Goal: Task Accomplishment & Management: Use online tool/utility

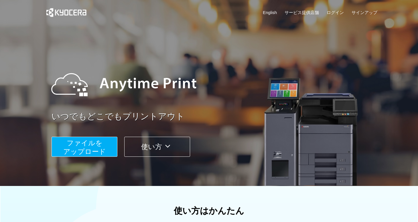
scroll to position [52, 0]
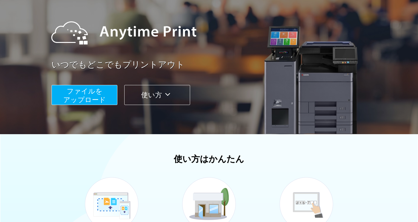
click at [88, 101] on span "ファイルを ​​アップロード" at bounding box center [84, 95] width 43 height 16
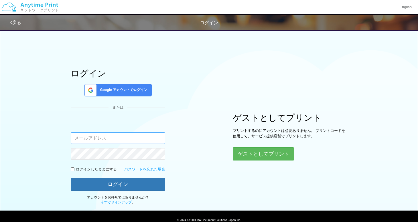
click at [86, 141] on input "email" at bounding box center [118, 138] width 95 height 11
click at [58, 111] on div "ログイン Google アカウントでログイン または 入力されたメールアドレスまたはパスワードが正しくありません。 ログインしたままにする パスワードを忘れた…" at bounding box center [209, 116] width 344 height 178
click at [37, 83] on div "ログイン Google アカウントでログイン または 入力されたメールアドレスまたはパスワードが正しくありません。 ログインしたままにする パスワードを忘れた…" at bounding box center [209, 116] width 418 height 178
click at [57, 74] on div "ログイン Google アカウントでログイン または 入力されたメールアドレスまたはパスワードが正しくありません。 ログインしたままにする パスワードを忘れた…" at bounding box center [209, 116] width 344 height 178
click at [114, 91] on span "Google アカウントでログイン" at bounding box center [123, 90] width 50 height 5
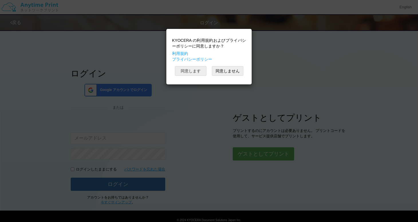
click at [186, 71] on button "同意します" at bounding box center [191, 71] width 32 height 10
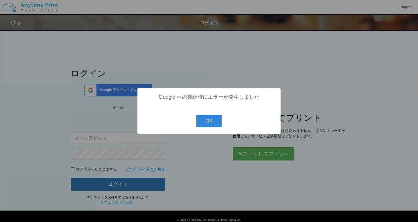
click at [89, 138] on div "? ! i Google への接続時にエラーが発生しました OK Cancel ×" at bounding box center [209, 111] width 418 height 222
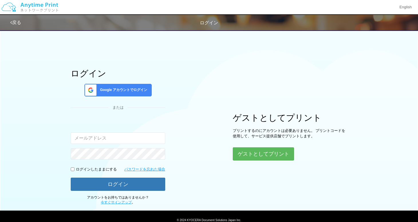
click at [51, 85] on div "ログイン Google アカウントでログイン または 入力されたメールアドレスまたはパスワードが正しくありません。 ログインしたままにする パスワードを忘れた…" at bounding box center [209, 116] width 344 height 178
click at [247, 154] on button "ゲストとしてプリント" at bounding box center [263, 154] width 61 height 13
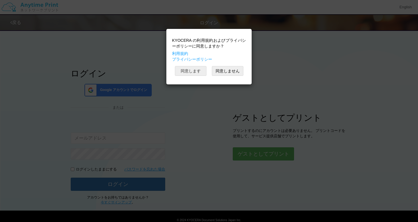
click at [197, 69] on button "同意します" at bounding box center [191, 71] width 32 height 10
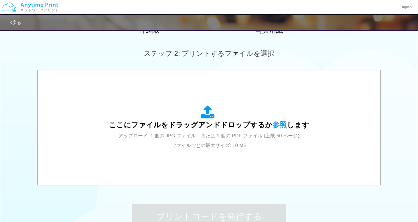
scroll to position [195, 0]
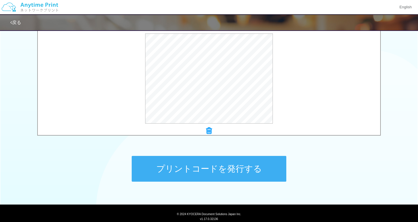
click at [195, 174] on button "プリントコードを発行する" at bounding box center [209, 169] width 155 height 26
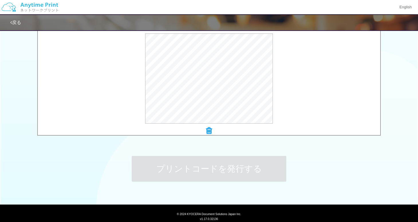
scroll to position [0, 0]
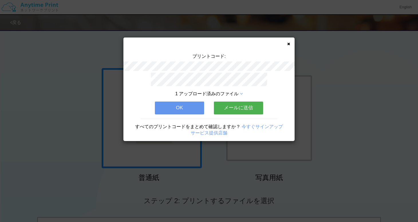
click at [176, 104] on button "OK" at bounding box center [179, 108] width 49 height 13
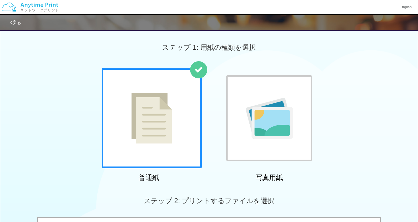
click at [17, 19] on div "戻る" at bounding box center [182, 22] width 344 height 15
click at [14, 23] on link "戻る" at bounding box center [15, 22] width 11 height 5
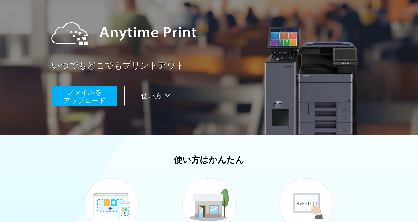
scroll to position [90, 0]
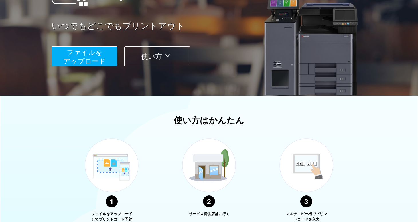
click at [75, 63] on span "ファイルを ​​アップロード" at bounding box center [84, 57] width 43 height 16
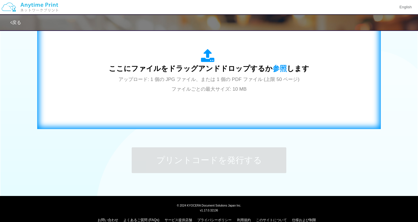
scroll to position [213, 0]
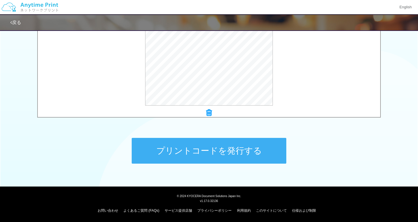
click at [212, 155] on button "プリントコードを発行する" at bounding box center [209, 151] width 155 height 26
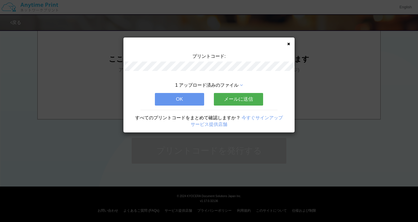
scroll to position [0, 0]
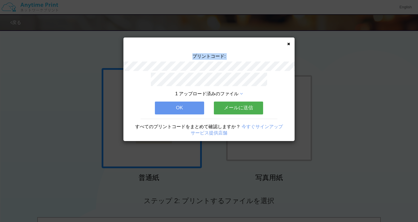
click at [151, 57] on div "プリントコード:" at bounding box center [208, 62] width 171 height 19
